Goal: Task Accomplishment & Management: Complete application form

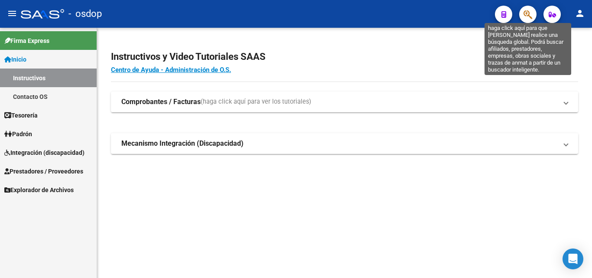
click at [530, 14] on icon "button" at bounding box center [528, 15] width 9 height 10
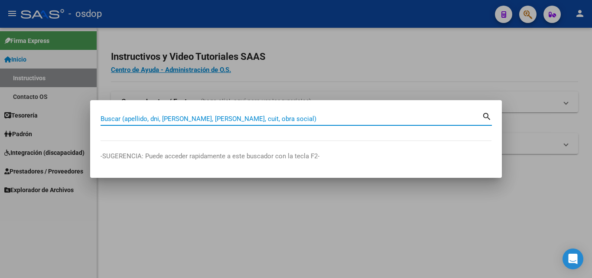
click at [125, 119] on input "Buscar (apellido, dni, [PERSON_NAME], [PERSON_NAME], cuit, obra social)" at bounding box center [291, 119] width 381 height 8
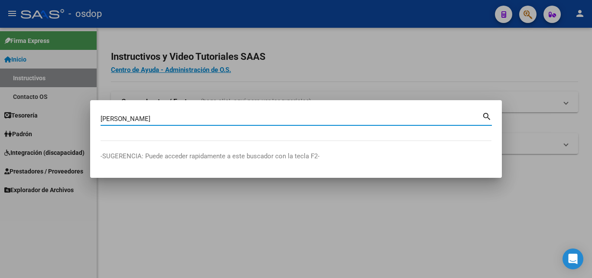
type input "[PERSON_NAME]"
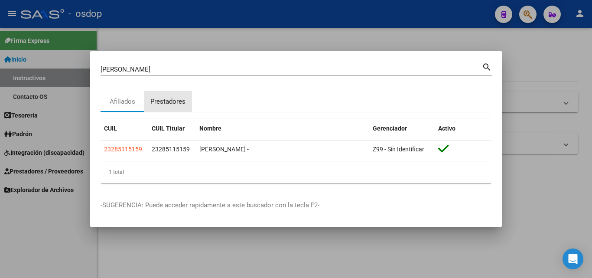
click at [164, 97] on div "Prestadores" at bounding box center [167, 102] width 35 height 10
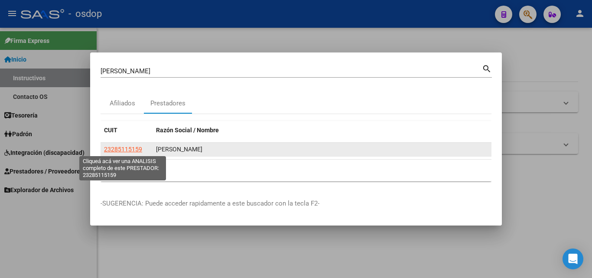
click at [124, 148] on span "23285115159" at bounding box center [123, 149] width 38 height 7
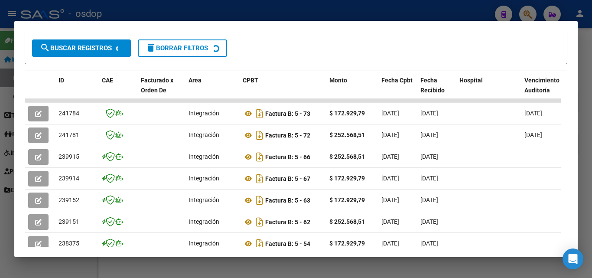
scroll to position [193, 0]
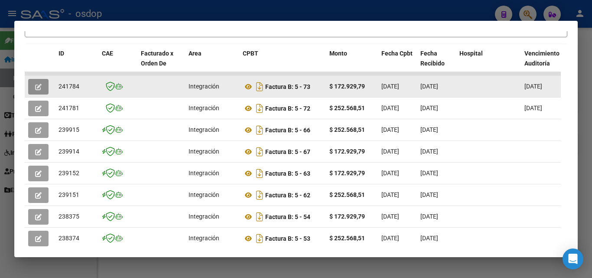
click at [35, 90] on icon "button" at bounding box center [38, 87] width 7 height 7
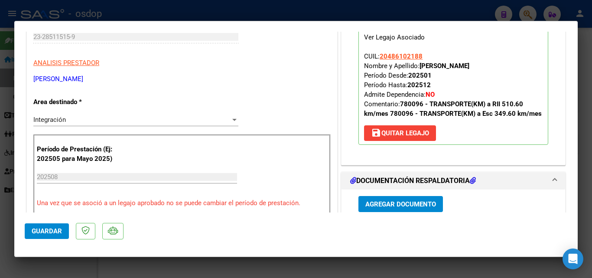
scroll to position [43, 0]
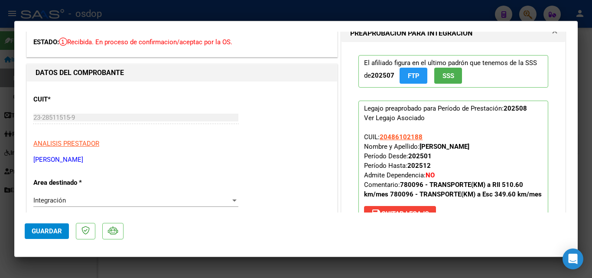
click at [384, 262] on div at bounding box center [296, 139] width 592 height 278
type input "$ 0,00"
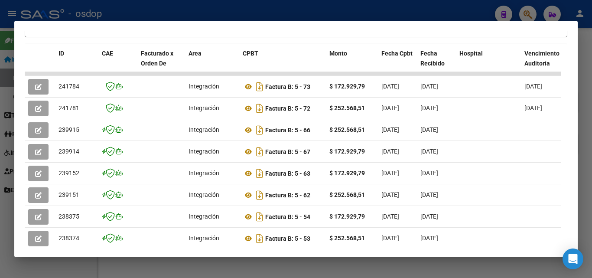
click at [294, 263] on div at bounding box center [296, 139] width 592 height 278
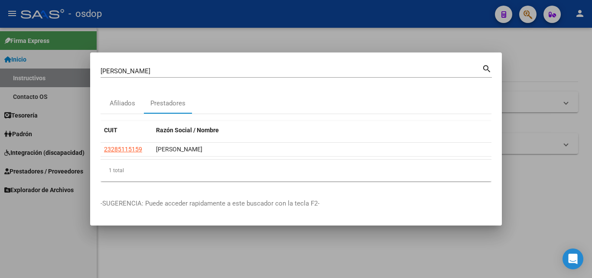
click at [529, 65] on div at bounding box center [296, 139] width 592 height 278
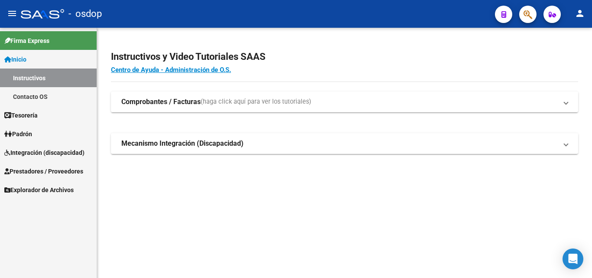
click at [24, 166] on span "Prestadores / Proveedores" at bounding box center [43, 171] width 79 height 10
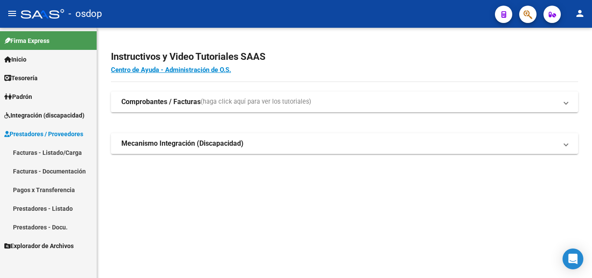
click at [27, 150] on link "Facturas - Listado/Carga" at bounding box center [48, 152] width 97 height 19
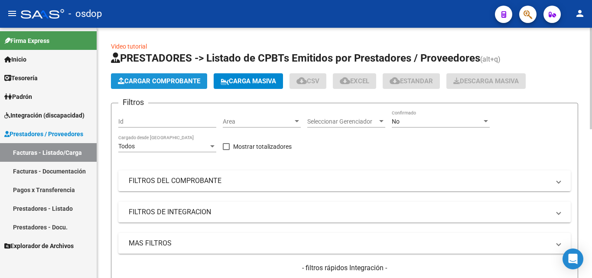
click at [146, 78] on span "Cargar Comprobante" at bounding box center [159, 81] width 82 height 8
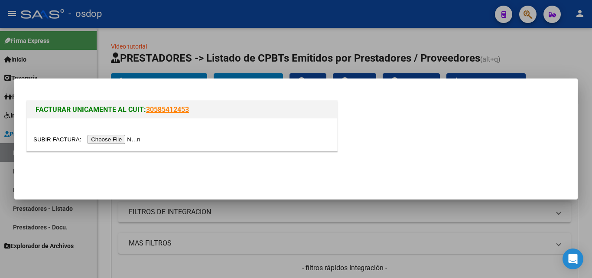
click at [128, 142] on input "file" at bounding box center [88, 139] width 110 height 9
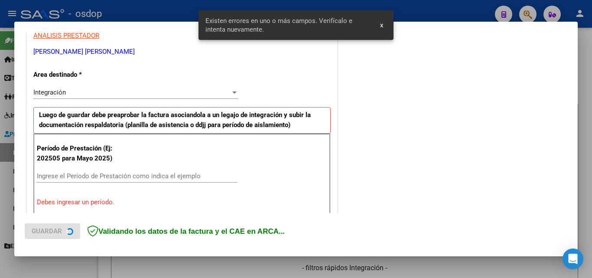
scroll to position [212, 0]
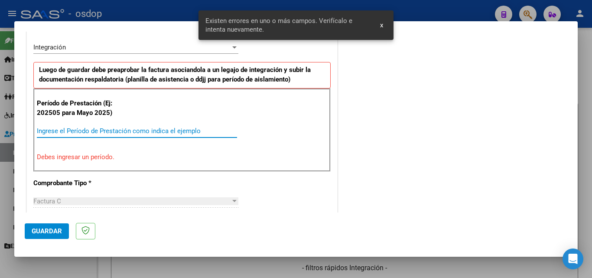
click at [74, 134] on input "Ingrese el Período de Prestación como indica el ejemplo" at bounding box center [137, 131] width 200 height 8
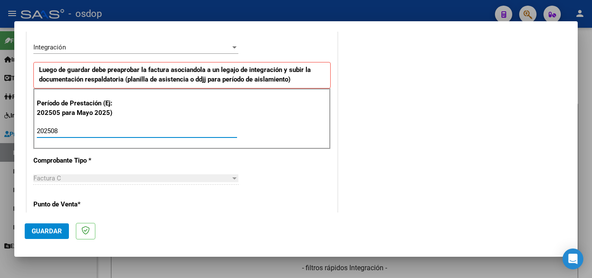
type input "202508"
click at [51, 229] on span "Guardar" at bounding box center [47, 231] width 30 height 8
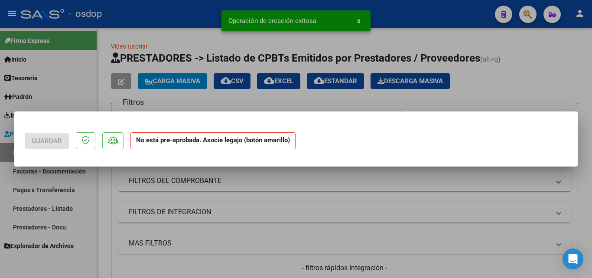
scroll to position [0, 0]
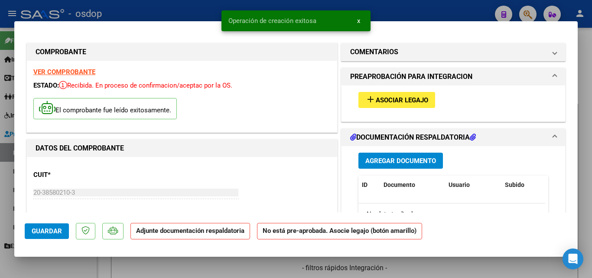
click at [391, 99] on span "Asociar Legajo" at bounding box center [402, 100] width 52 height 8
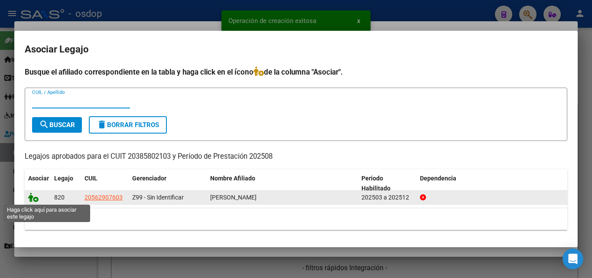
click at [33, 197] on icon at bounding box center [33, 197] width 10 height 10
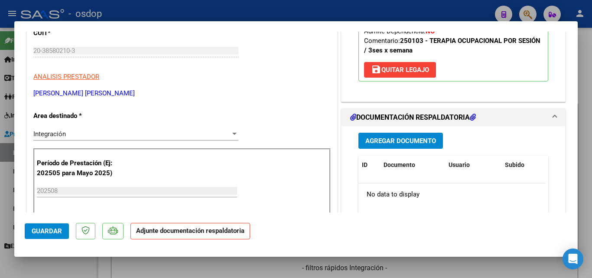
scroll to position [173, 0]
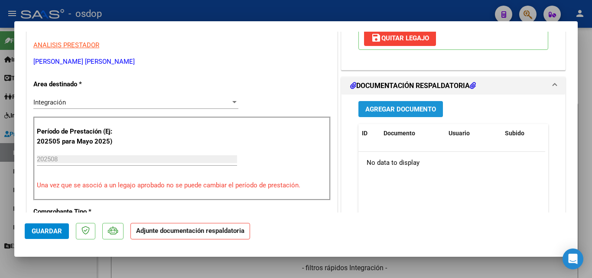
click at [388, 110] on span "Agregar Documento" at bounding box center [400, 109] width 71 height 8
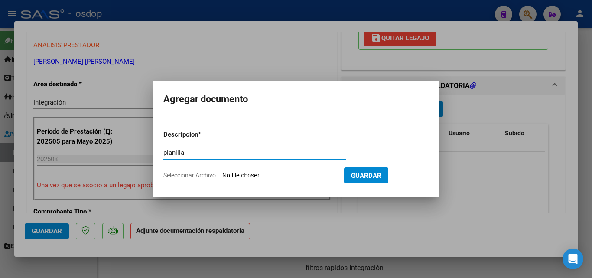
type input "planilla"
click at [279, 176] on input "Seleccionar Archivo" at bounding box center [279, 176] width 115 height 8
type input "C:\fakepath\agosto Julian C. Asistencia.pdf"
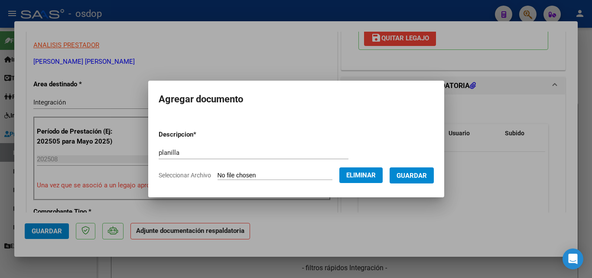
click at [417, 175] on span "Guardar" at bounding box center [412, 176] width 30 height 8
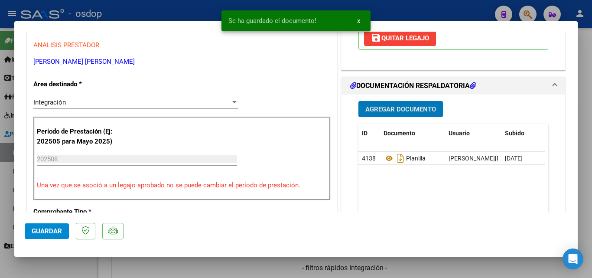
click at [449, 266] on div at bounding box center [296, 139] width 592 height 278
